Goal: Find specific page/section

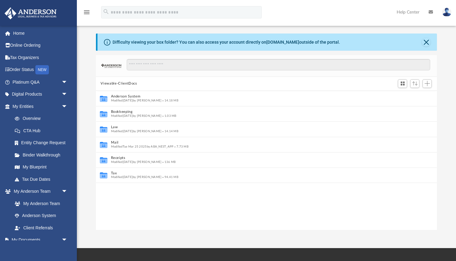
scroll to position [140, 341]
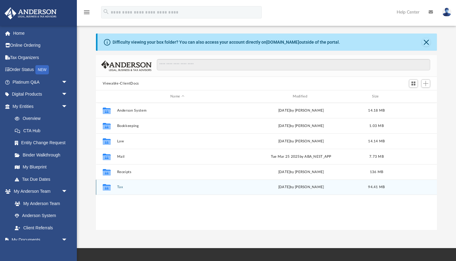
click at [121, 189] on div "Collaborated Folder Tax [DATE] by [PERSON_NAME] 94.41 MB" at bounding box center [266, 187] width 341 height 15
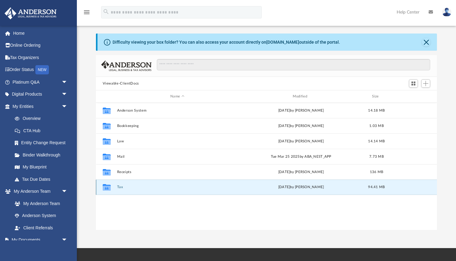
click at [120, 188] on button "Tax" at bounding box center [177, 187] width 121 height 4
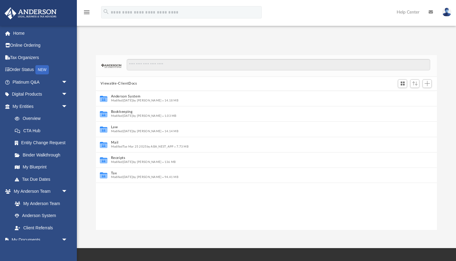
scroll to position [0, 0]
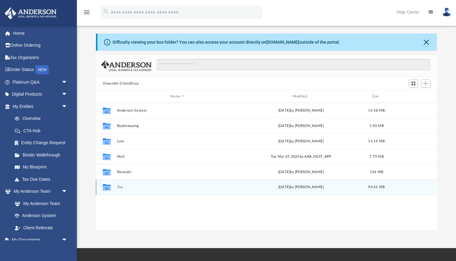
click at [120, 187] on button "Tax" at bounding box center [177, 187] width 121 height 4
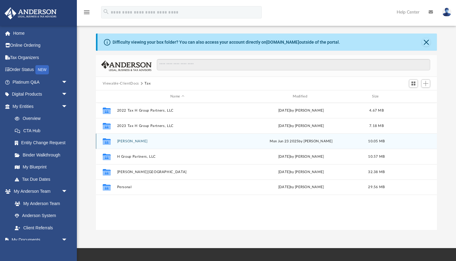
click at [126, 141] on button "Cseh, Martin" at bounding box center [177, 141] width 121 height 4
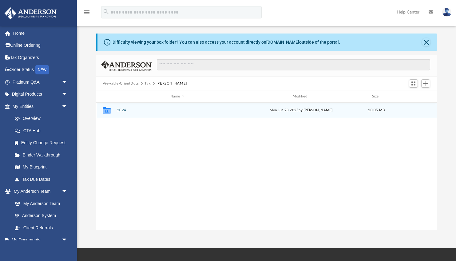
click at [121, 110] on button "2024" at bounding box center [177, 110] width 121 height 4
